Goal: Find specific page/section: Find specific page/section

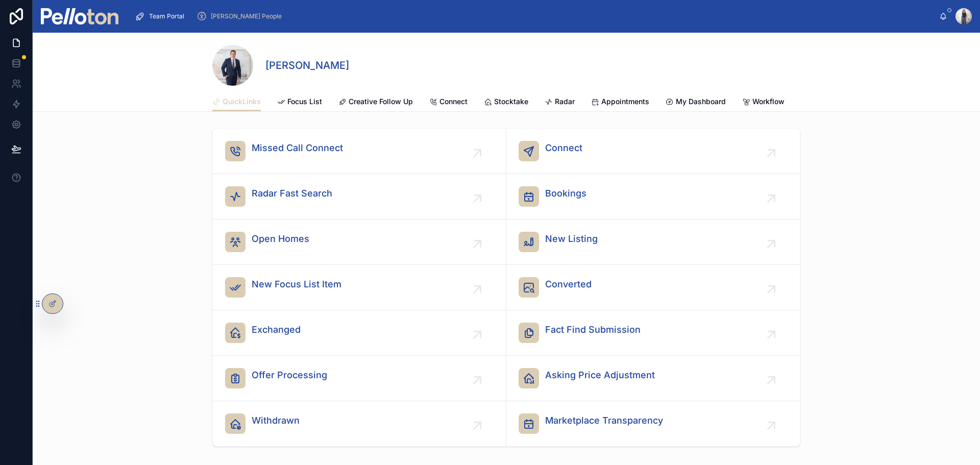
click at [224, 16] on span "[PERSON_NAME] People" at bounding box center [246, 16] width 71 height 8
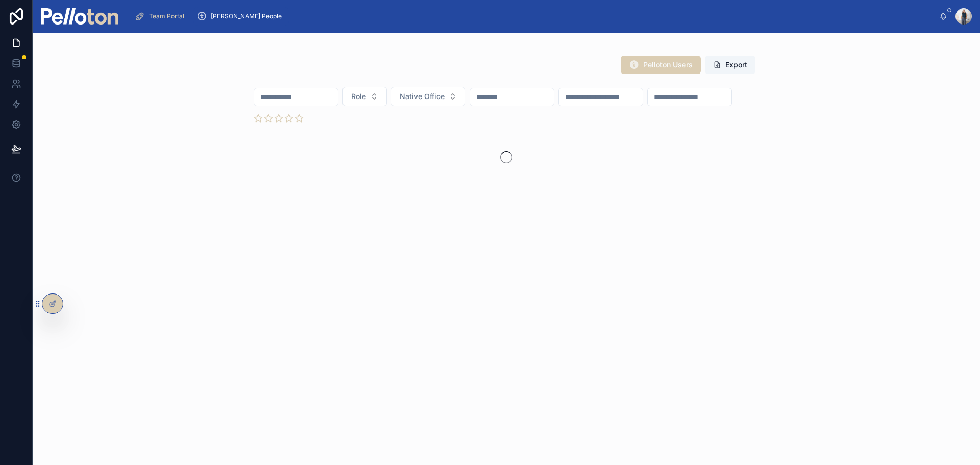
click at [314, 101] on input "text" at bounding box center [296, 97] width 84 height 14
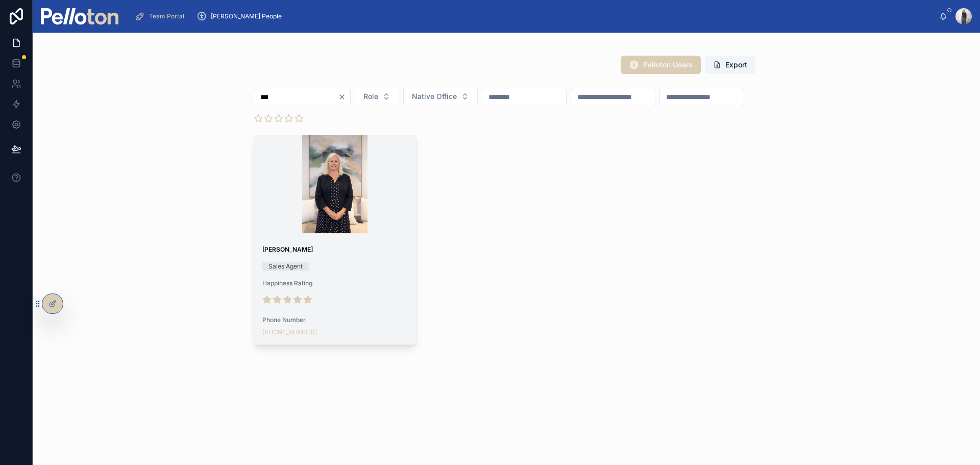
type input "***"
click at [292, 278] on div "Lesley Bassam Sales Agent Happiness Rating Phone Number +61 402 054 392" at bounding box center [335, 290] width 162 height 107
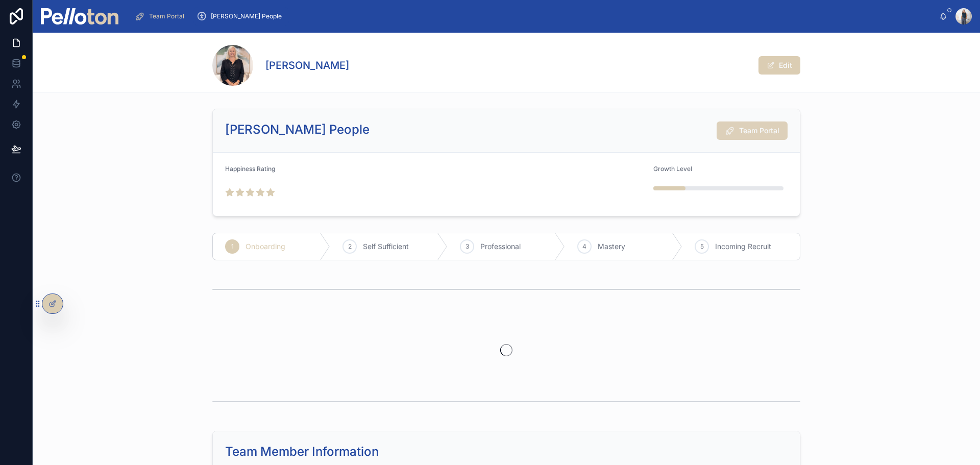
click at [768, 134] on span "Team Portal" at bounding box center [759, 131] width 40 height 10
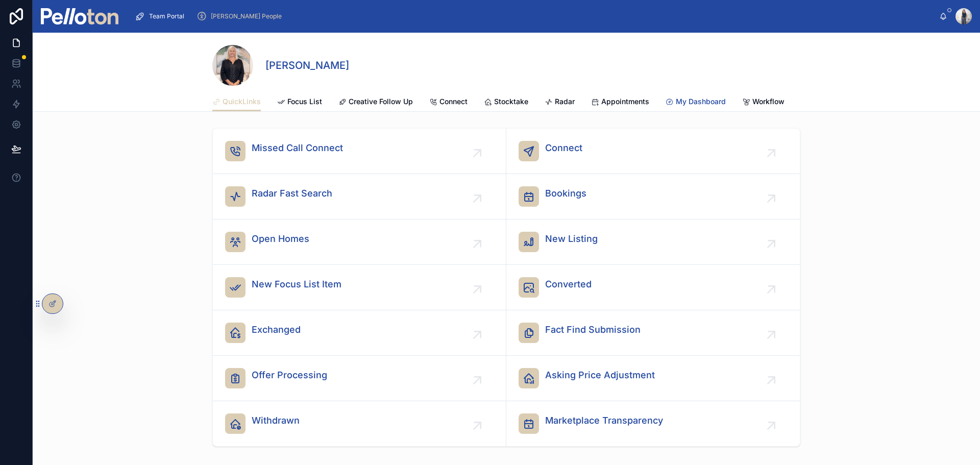
click at [712, 101] on span "My Dashboard" at bounding box center [701, 102] width 50 height 10
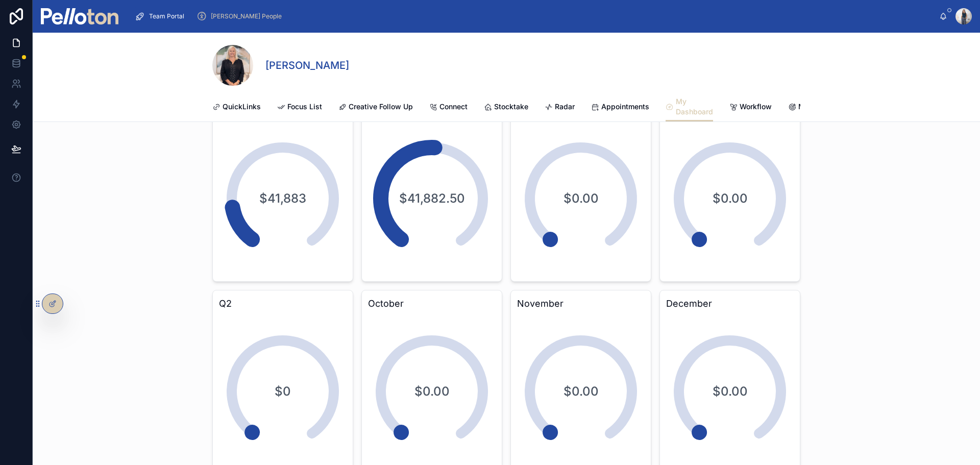
scroll to position [4481, 0]
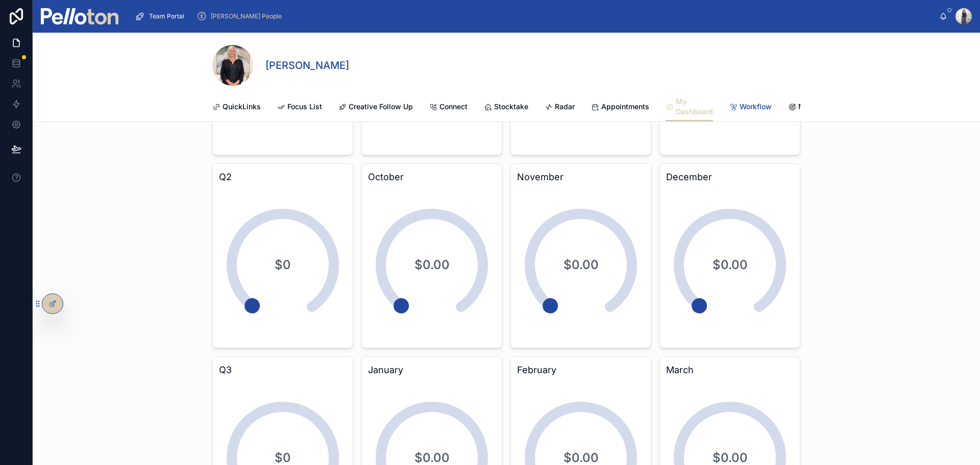
click at [754, 112] on link "Workflow" at bounding box center [751, 108] width 42 height 20
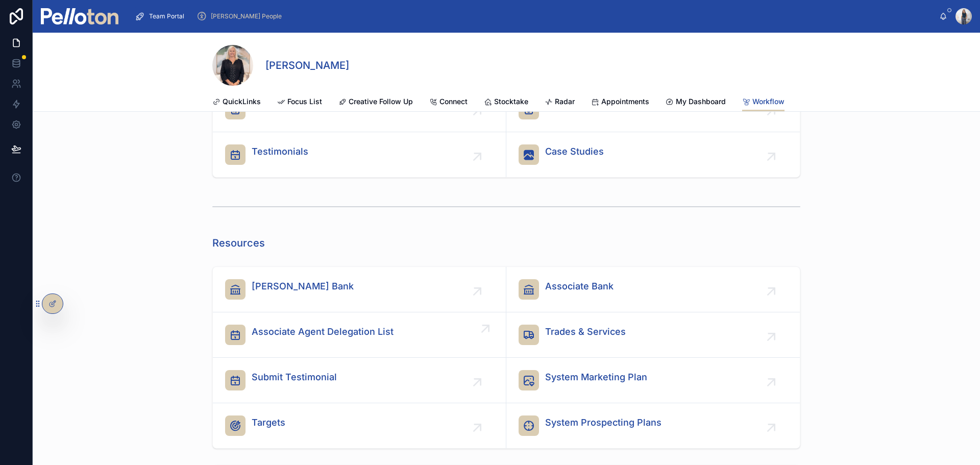
scroll to position [255, 0]
click at [339, 293] on span "[PERSON_NAME] Bank" at bounding box center [303, 285] width 102 height 14
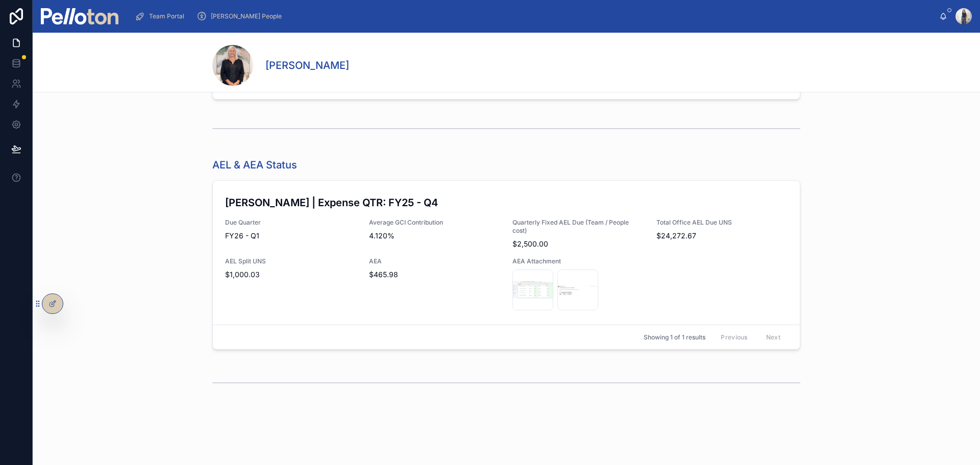
scroll to position [1670, 0]
click at [533, 296] on div "Screenshot-2025-07-14-105237 .png" at bounding box center [533, 290] width 41 height 41
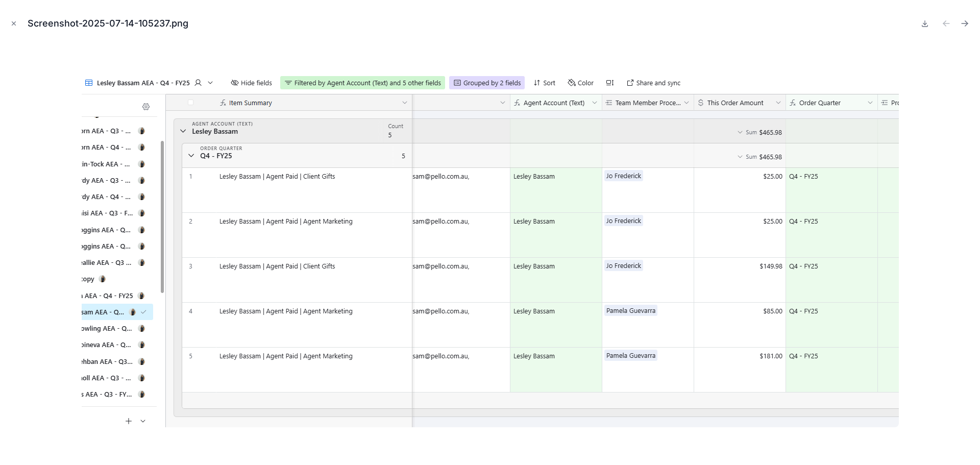
scroll to position [1670, 0]
click at [12, 26] on icon "Close modal" at bounding box center [13, 23] width 7 height 7
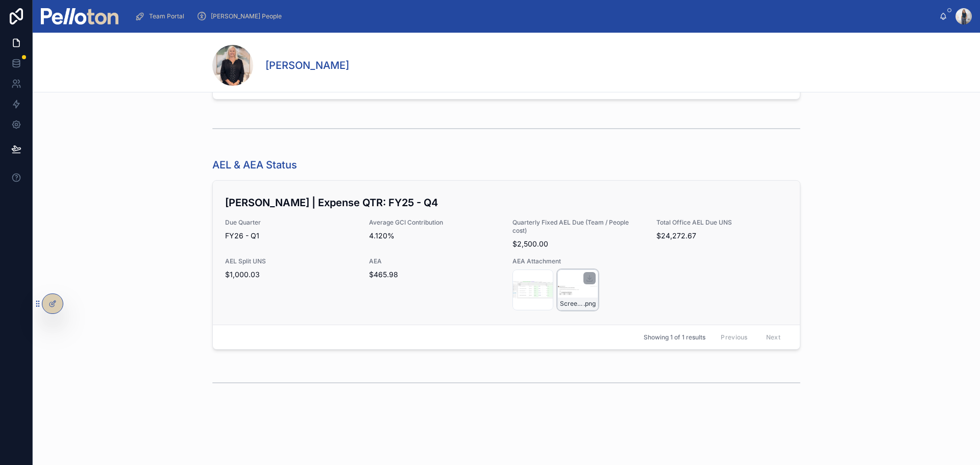
click at [568, 289] on div "Screenshot-2025-07-23-141232 .png" at bounding box center [578, 290] width 41 height 41
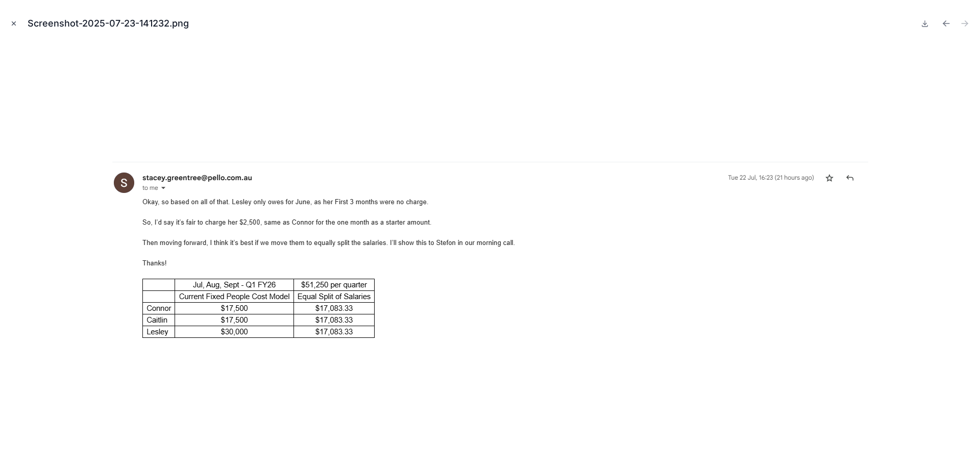
click at [16, 27] on icon "Close modal" at bounding box center [13, 23] width 7 height 7
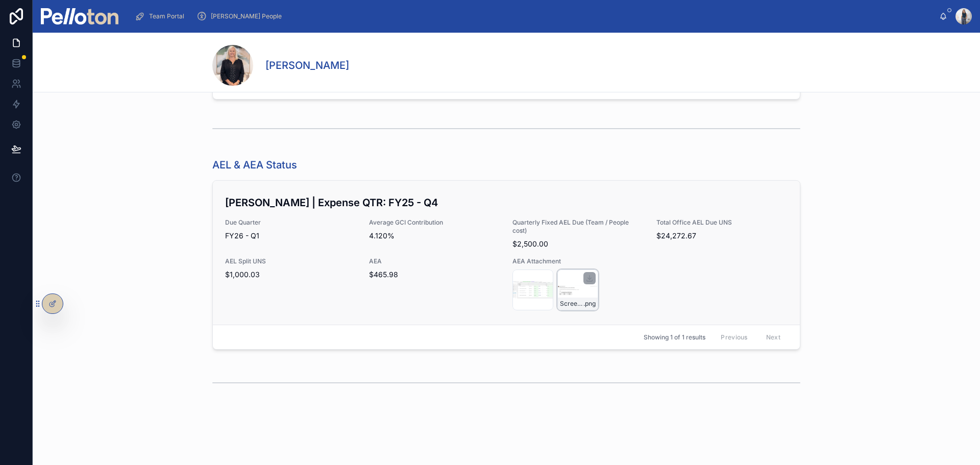
click at [582, 294] on div "Screenshot-2025-07-23-141232 .png" at bounding box center [578, 290] width 41 height 41
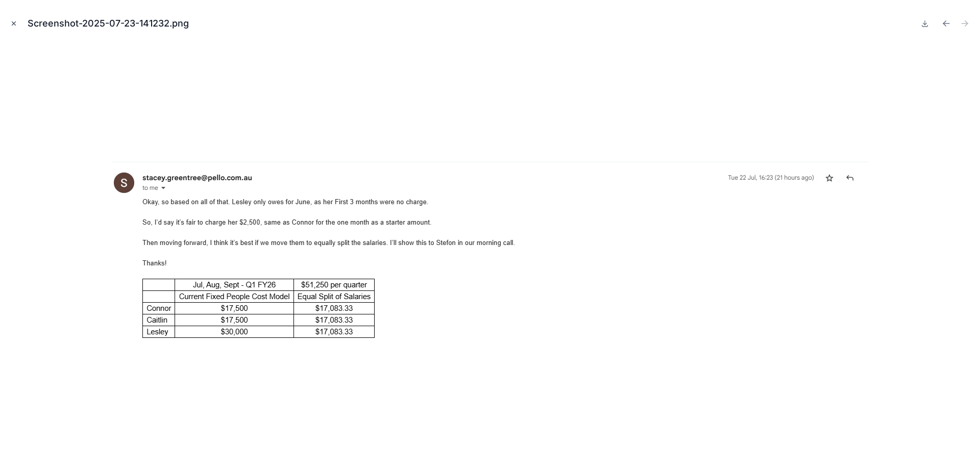
click at [13, 23] on icon "Close modal" at bounding box center [13, 23] width 7 height 7
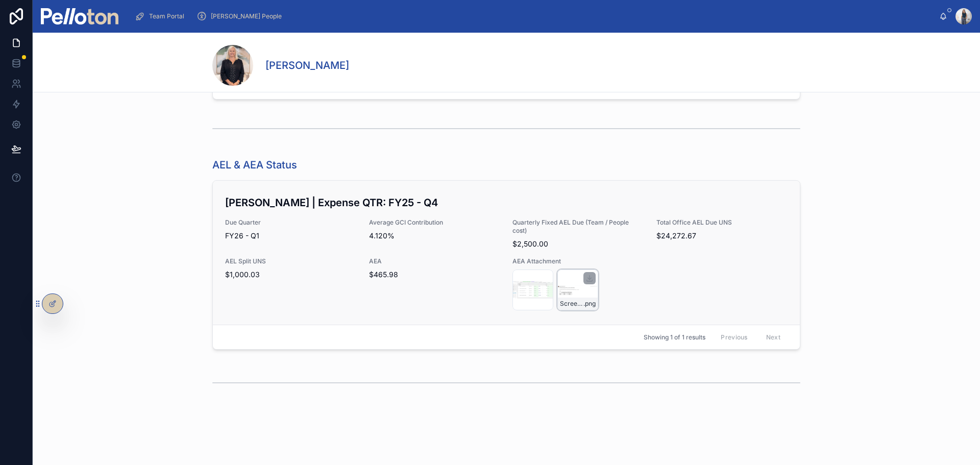
click at [569, 292] on div "Screenshot-2025-07-23-141232 .png" at bounding box center [578, 290] width 41 height 41
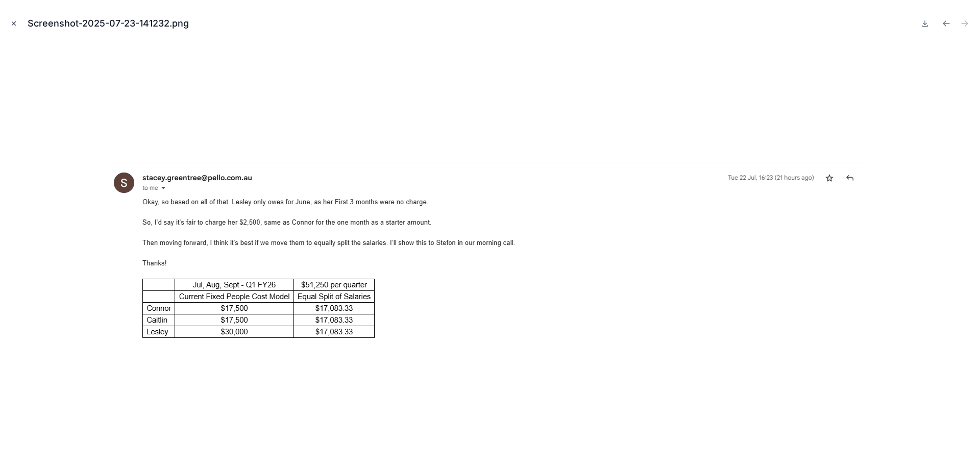
click at [13, 23] on icon "Close modal" at bounding box center [13, 23] width 7 height 7
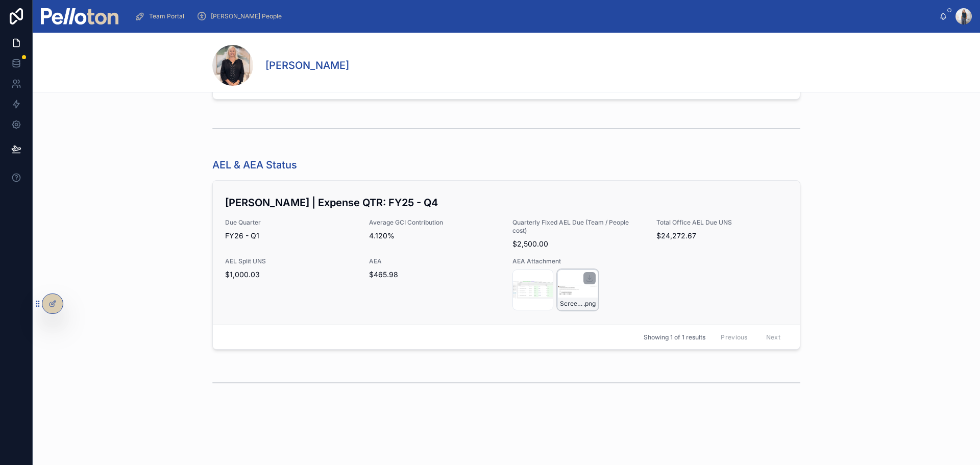
click at [568, 287] on div "Screenshot-2025-07-23-141232 .png" at bounding box center [578, 290] width 41 height 41
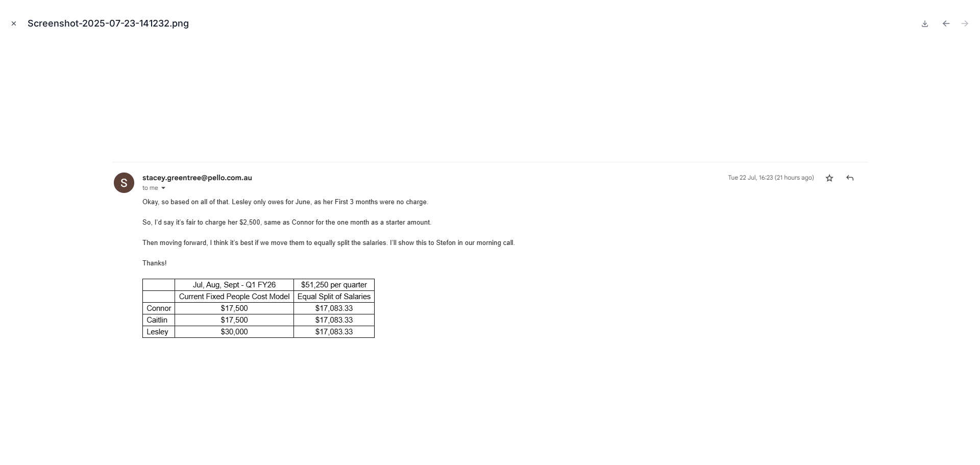
click at [11, 23] on icon "Close modal" at bounding box center [13, 23] width 7 height 7
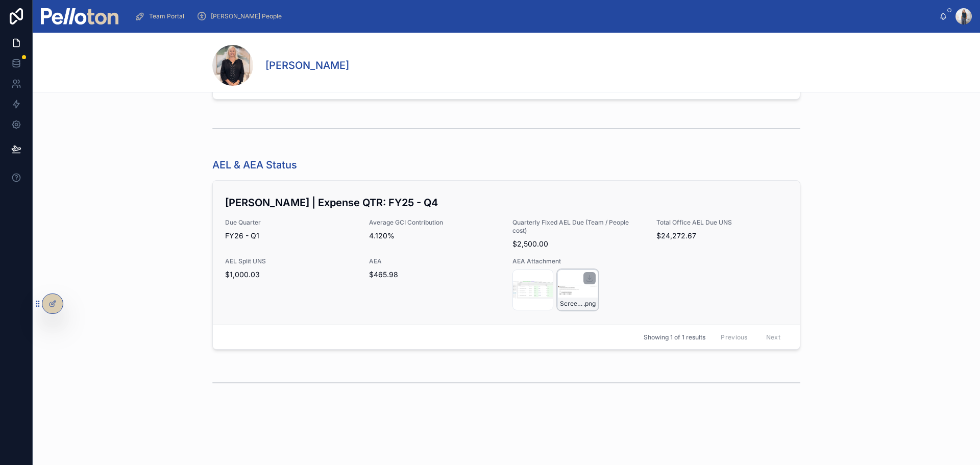
click at [565, 290] on div "Screenshot-2025-07-23-141232 .png" at bounding box center [578, 290] width 41 height 41
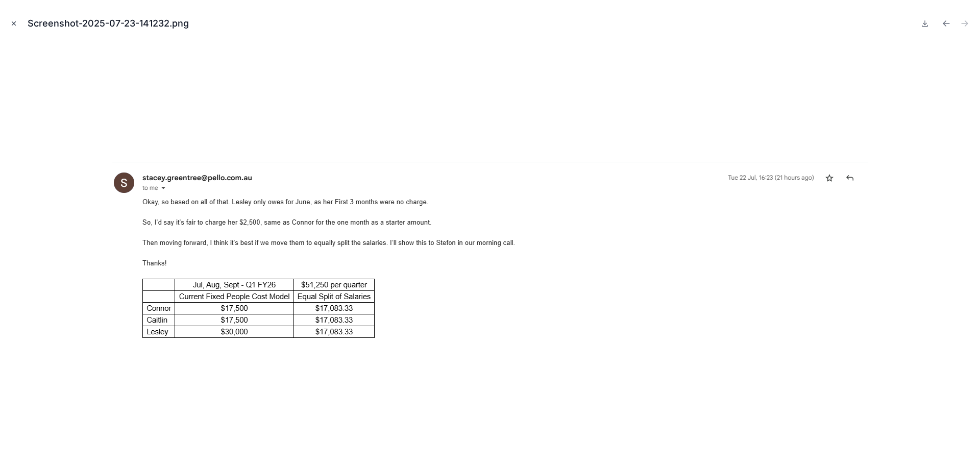
click at [14, 20] on icon "Close modal" at bounding box center [13, 23] width 7 height 7
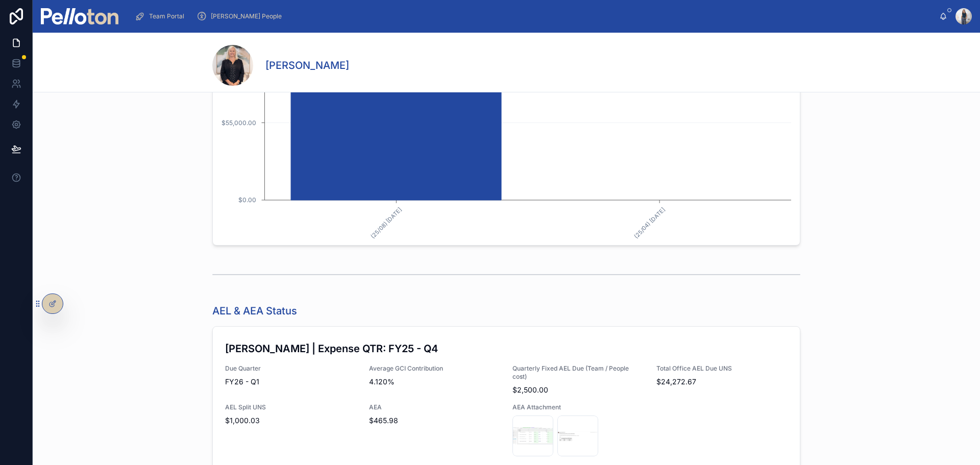
scroll to position [1670, 0]
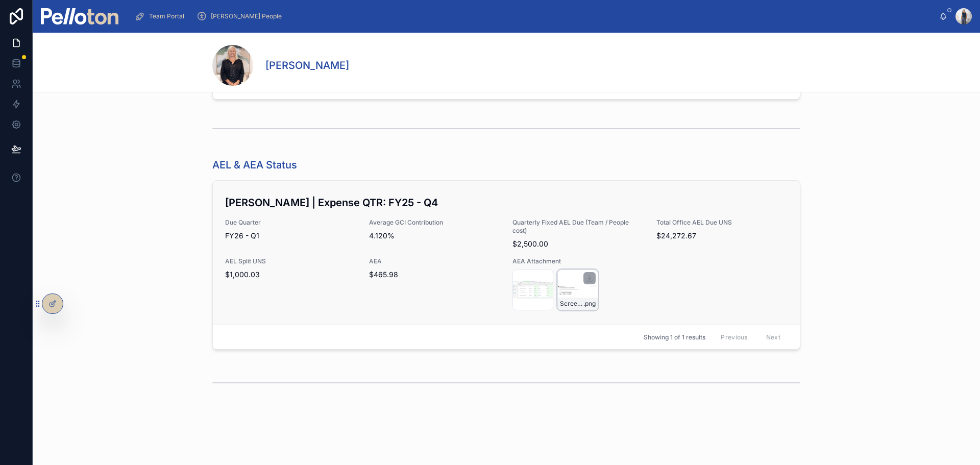
click at [574, 290] on div "Screenshot-2025-07-23-141232 .png" at bounding box center [578, 290] width 41 height 41
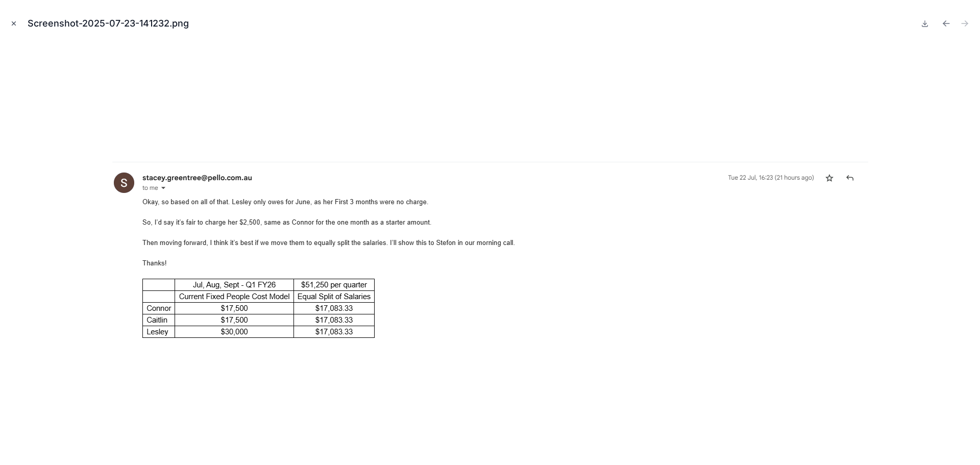
click at [14, 22] on icon "Close modal" at bounding box center [13, 23] width 7 height 7
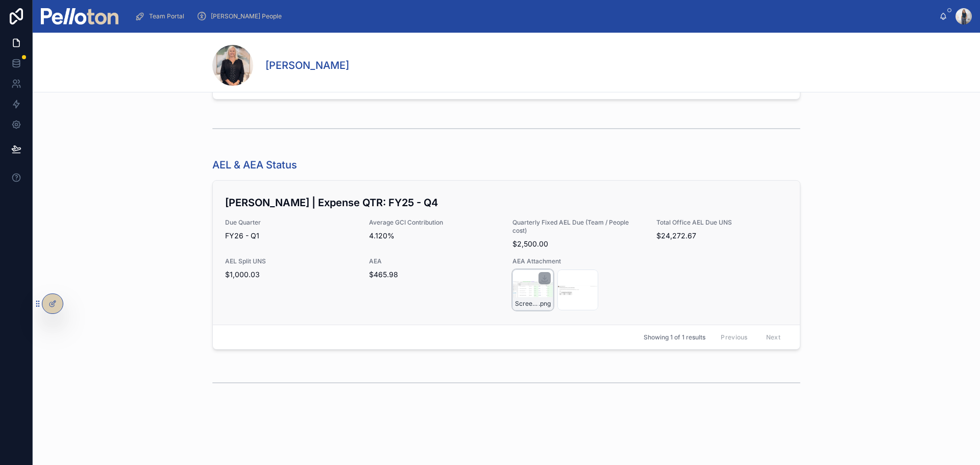
click at [525, 289] on div "Screenshot-2025-07-14-105237 .png" at bounding box center [533, 290] width 41 height 41
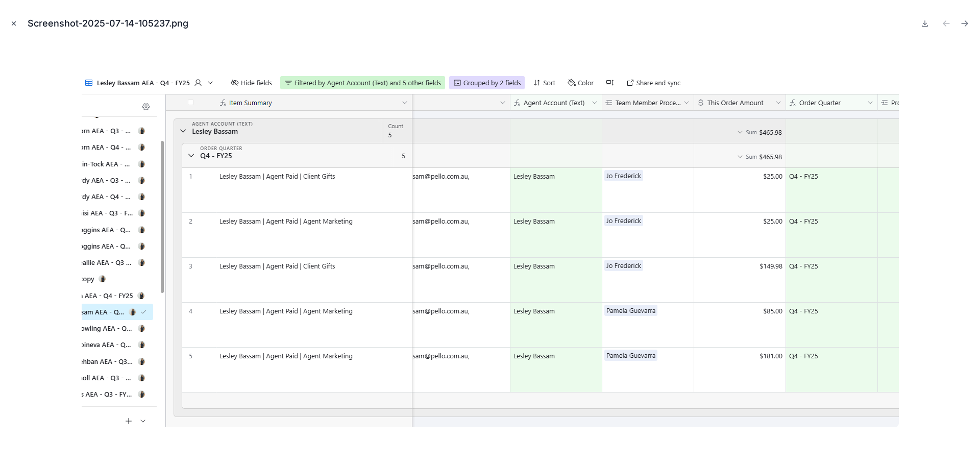
click at [13, 25] on icon "Close modal" at bounding box center [14, 24] width 4 height 4
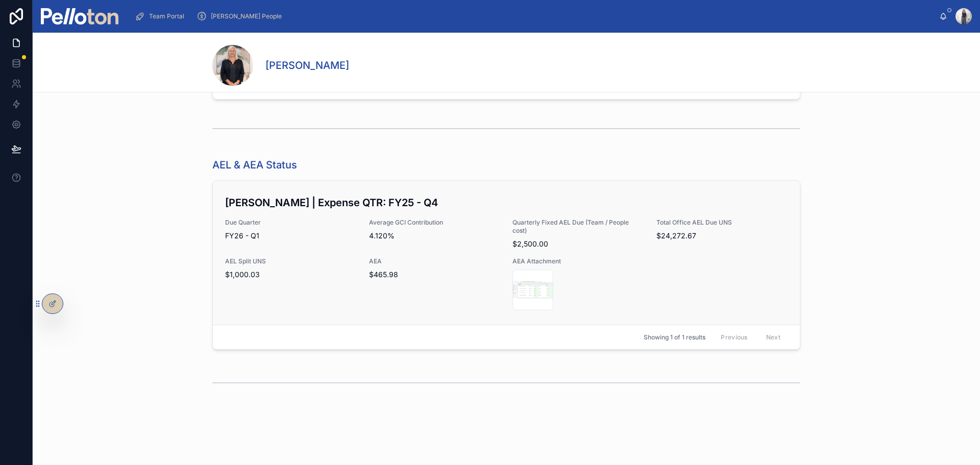
scroll to position [1670, 0]
click at [539, 284] on div "Screenshot-2025-07-14-105237 .png" at bounding box center [533, 290] width 41 height 41
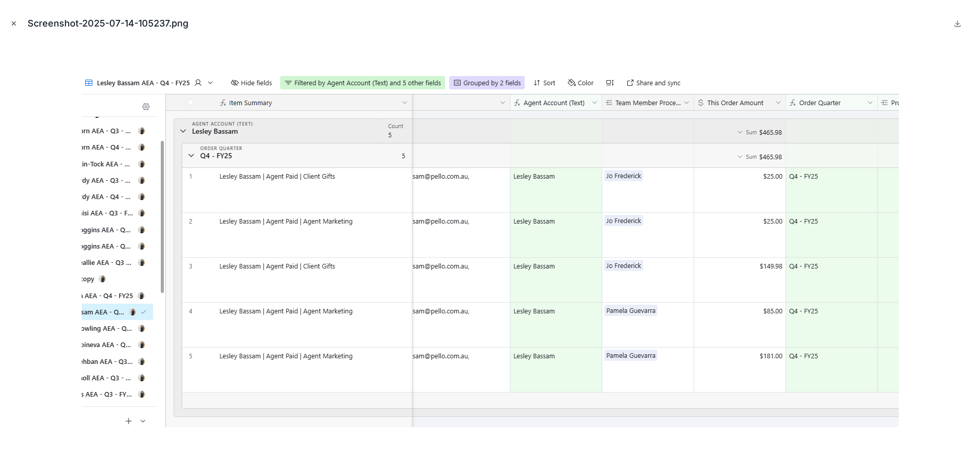
click at [13, 23] on icon "Close modal" at bounding box center [14, 24] width 4 height 4
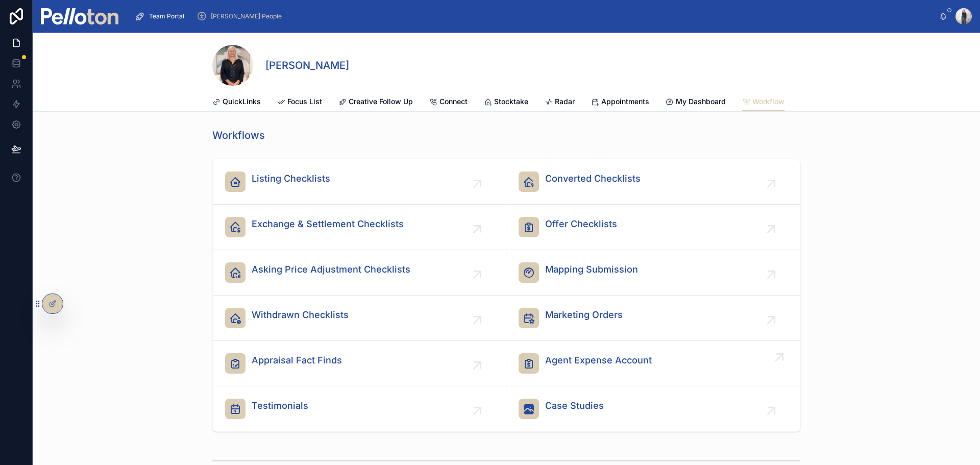
click at [639, 368] on span "Agent Expense Account" at bounding box center [598, 360] width 107 height 14
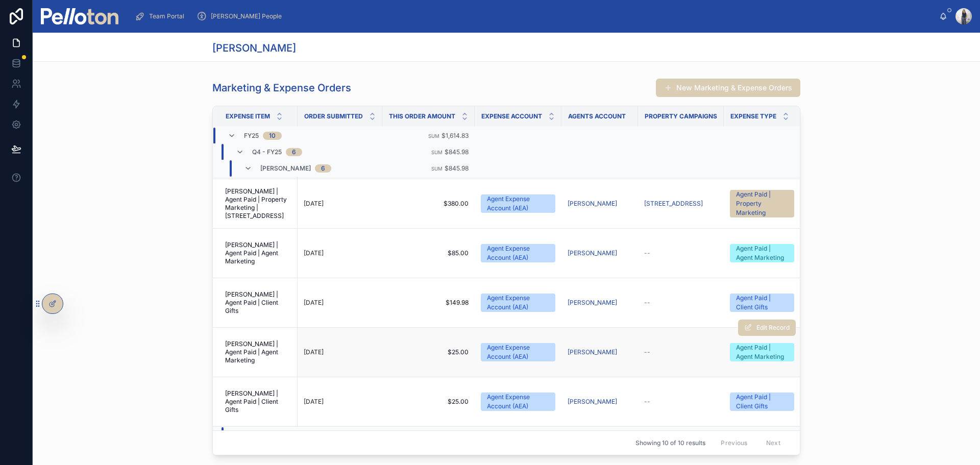
scroll to position [102, 0]
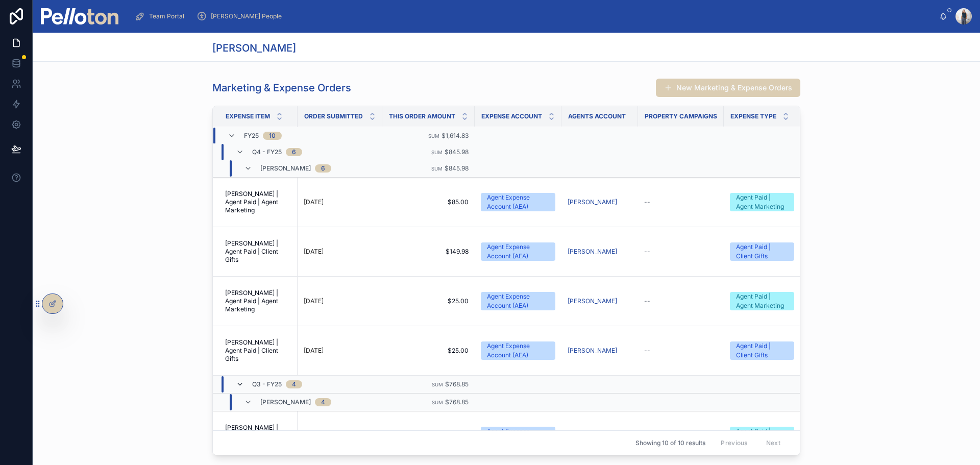
click at [236, 382] on icon at bounding box center [240, 384] width 8 height 8
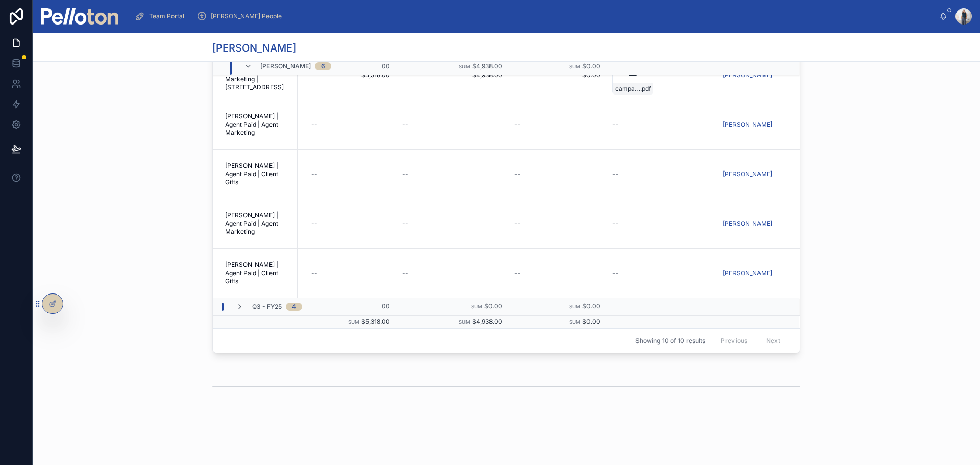
scroll to position [85, 0]
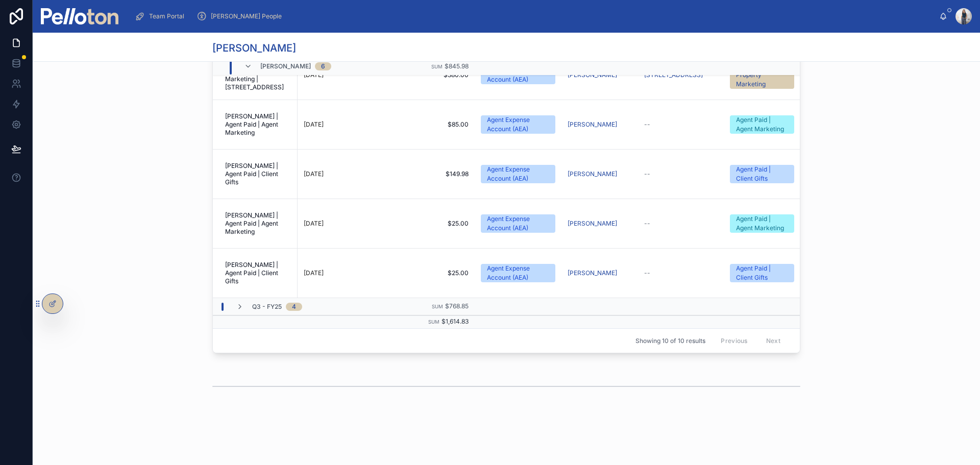
click at [861, 283] on div "Marketing & Expense Orders New Marketing & Expense Orders Expense Item Order Su…" at bounding box center [507, 167] width 940 height 390
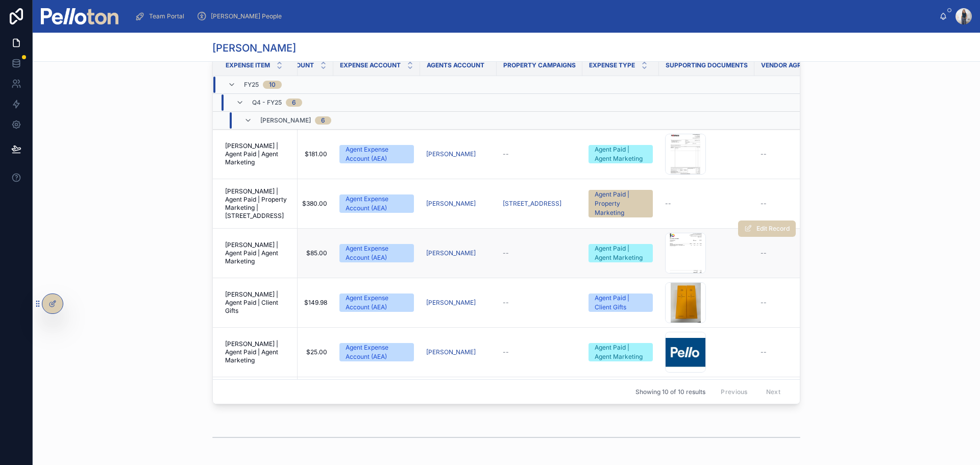
scroll to position [0, 0]
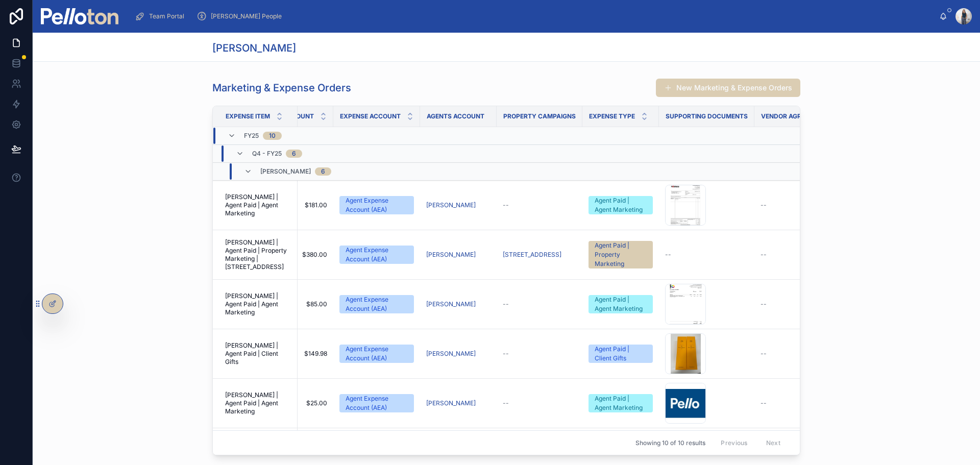
click at [859, 265] on div "Marketing & Expense Orders New Marketing & Expense Orders Expense Item Order Su…" at bounding box center [507, 269] width 940 height 390
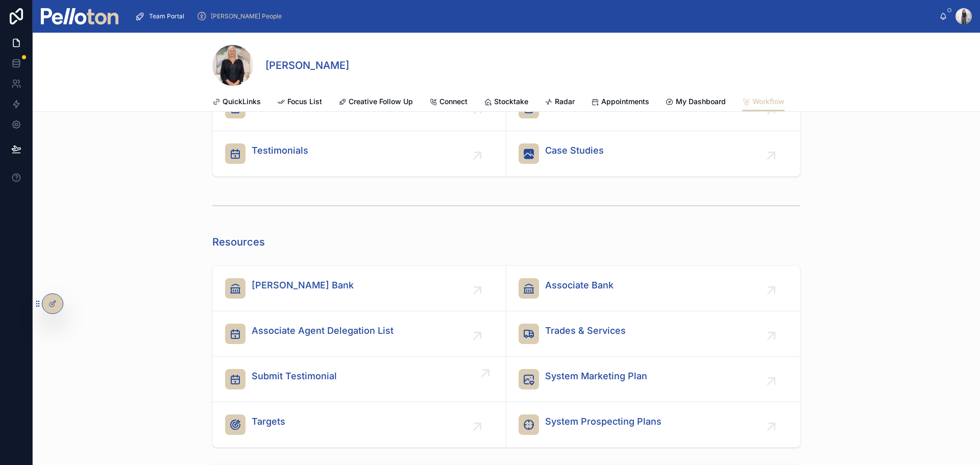
scroll to position [306, 0]
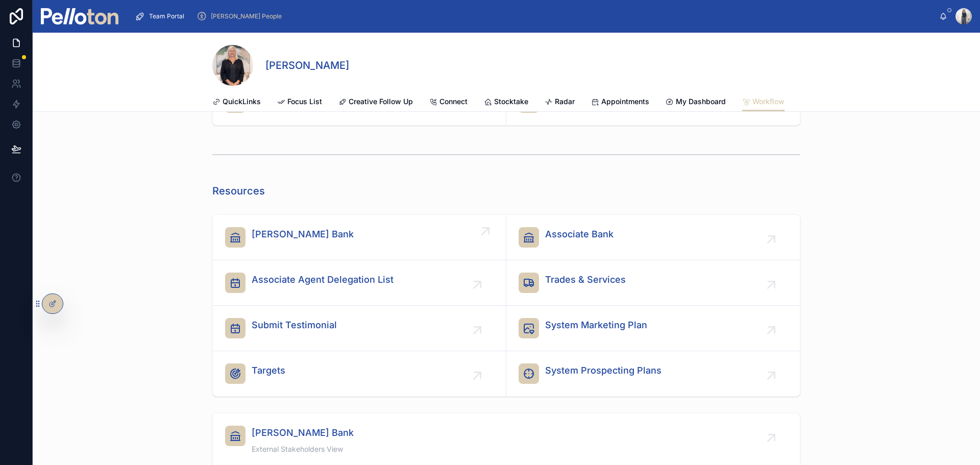
click at [331, 242] on span "[PERSON_NAME] Bank" at bounding box center [303, 234] width 102 height 14
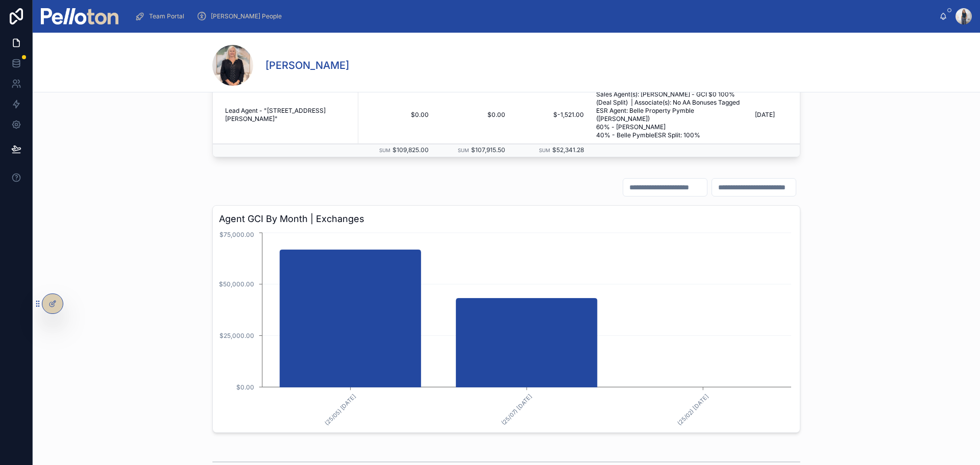
scroll to position [1670, 0]
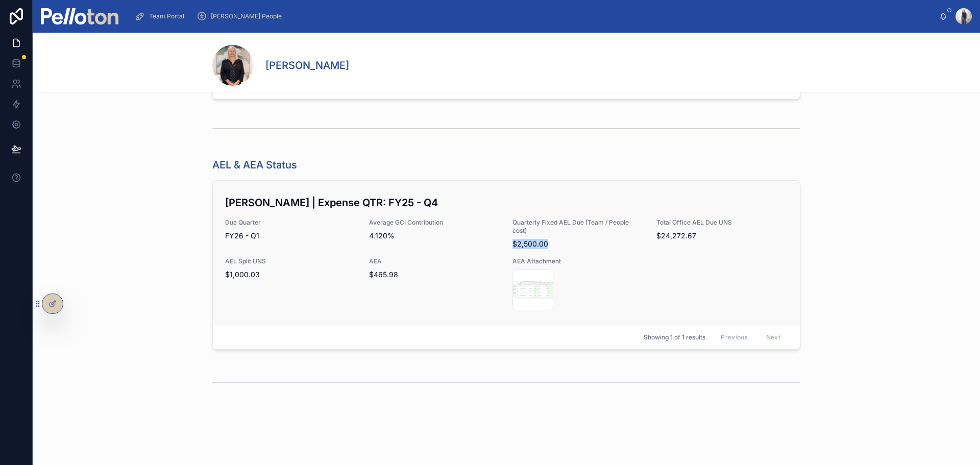
drag, startPoint x: 544, startPoint y: 245, endPoint x: 507, endPoint y: 247, distance: 36.8
click at [507, 247] on div "[PERSON_NAME] | Expense QTR: FY25 - Q4 Due Quarter FY26 - Q1 Average GCI Contri…" at bounding box center [506, 252] width 563 height 115
click at [545, 250] on div "[PERSON_NAME] | Expense QTR: FY25 - Q4 Due Quarter FY26 - Q1 Average GCI Contri…" at bounding box center [506, 252] width 563 height 115
drag, startPoint x: 539, startPoint y: 244, endPoint x: 509, endPoint y: 246, distance: 30.7
click at [513, 246] on span "$2,500.00" at bounding box center [579, 244] width 132 height 10
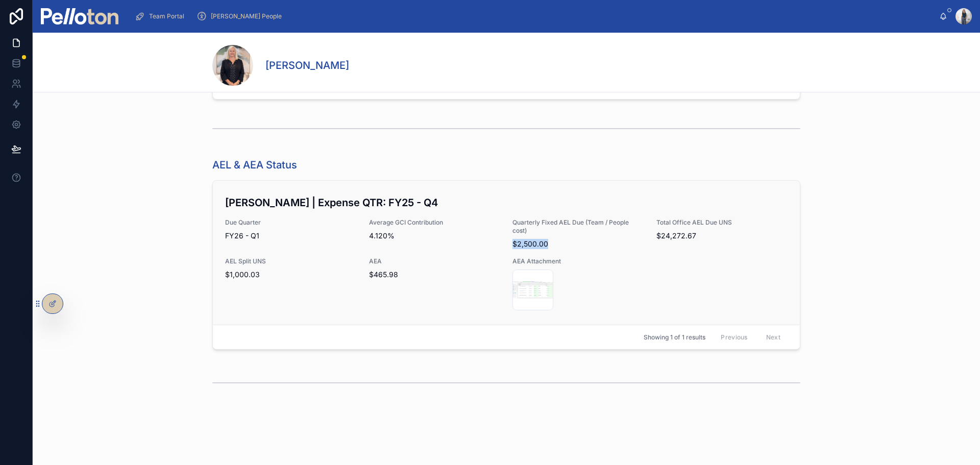
click at [542, 247] on span "$2,500.00" at bounding box center [579, 244] width 132 height 10
drag, startPoint x: 550, startPoint y: 246, endPoint x: 508, endPoint y: 246, distance: 42.9
click at [508, 246] on div "[PERSON_NAME] | Expense QTR: FY25 - Q4 Due Quarter FY26 - Q1 Average GCI Contri…" at bounding box center [506, 252] width 563 height 115
click at [535, 246] on span "$2,500.00" at bounding box center [579, 244] width 132 height 10
